Goal: Task Accomplishment & Management: Manage account settings

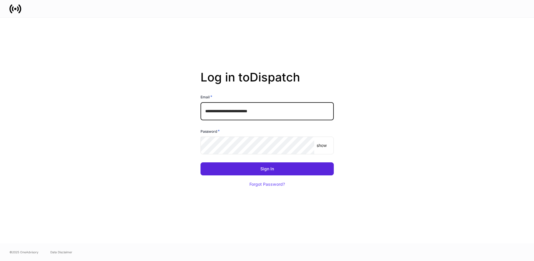
click at [282, 116] on input "**********" at bounding box center [267, 111] width 133 height 18
click at [0, 261] on com-1password-button at bounding box center [0, 261] width 0 height 0
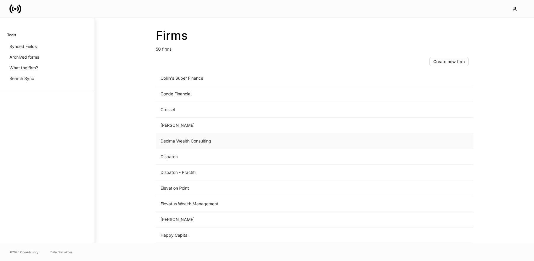
scroll to position [254, 0]
drag, startPoint x: 188, startPoint y: 143, endPoint x: 164, endPoint y: 131, distance: 27.6
click at [124, 142] on div "Firms 50 firms Create new firm Name sorted ascending Type Apollon Wealth Manage…" at bounding box center [315, 131] width 440 height 226
click at [173, 125] on td "[PERSON_NAME]" at bounding box center [265, 125] width 219 height 16
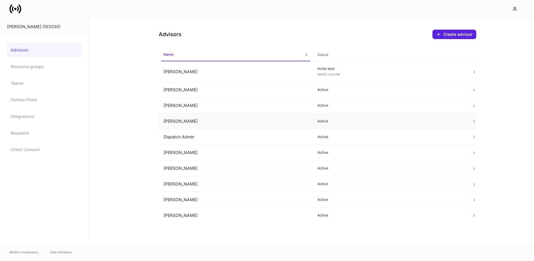
drag, startPoint x: 198, startPoint y: 118, endPoint x: 232, endPoint y: 117, distance: 33.5
click at [198, 118] on td "[PERSON_NAME]" at bounding box center [236, 122] width 154 height 16
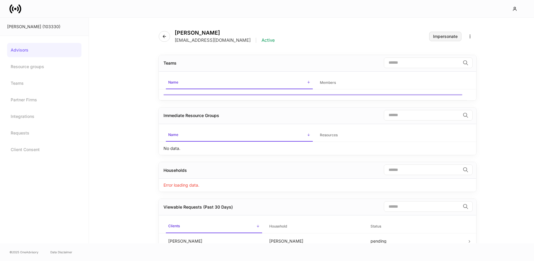
click at [440, 37] on div "Impersonate" at bounding box center [445, 36] width 25 height 4
